Goal: Task Accomplishment & Management: Manage account settings

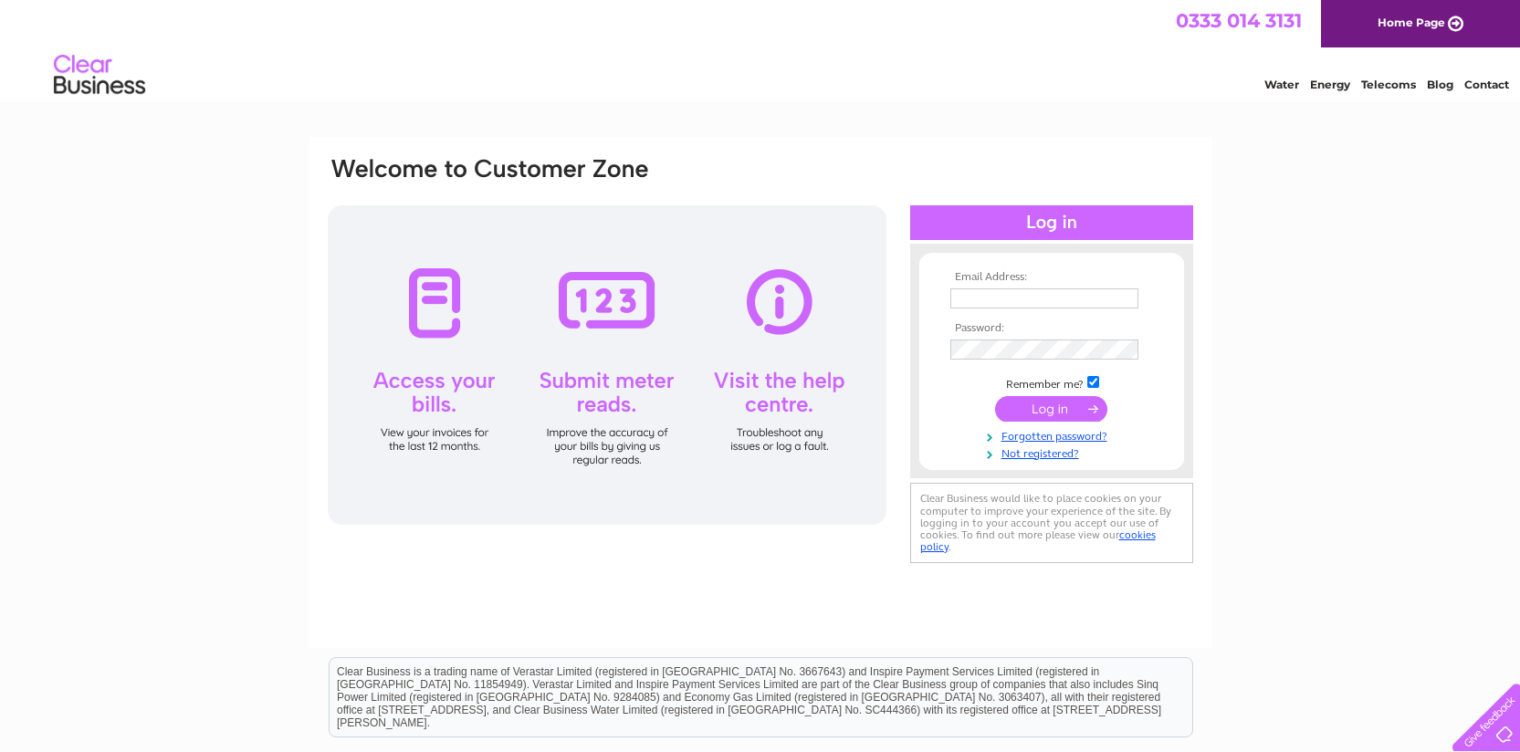
click at [1015, 295] on input "text" at bounding box center [1044, 298] width 188 height 20
type input "steve@robertgraham1874.com"
click at [1050, 414] on input "submit" at bounding box center [1051, 409] width 112 height 26
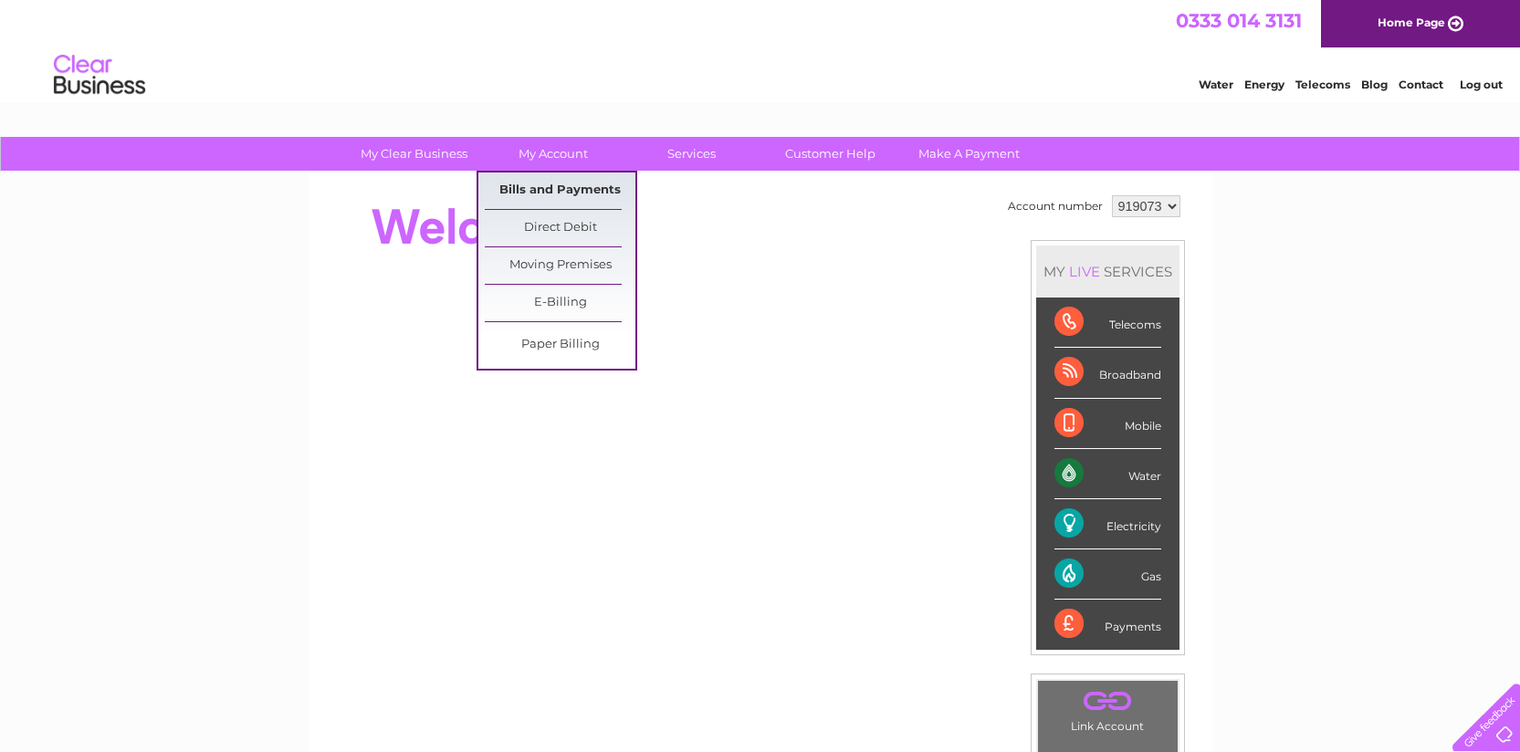
click at [557, 190] on link "Bills and Payments" at bounding box center [560, 191] width 151 height 37
